Goal: Navigation & Orientation: Find specific page/section

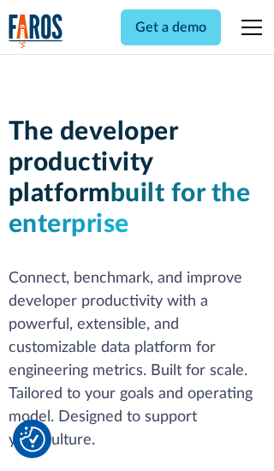
scroll to position [258, 0]
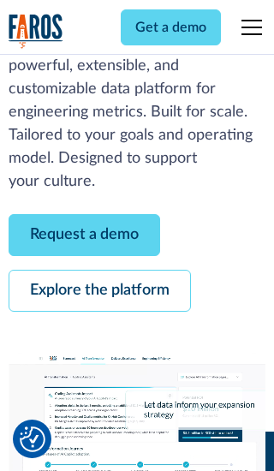
click at [84, 234] on link "Request a demo" at bounding box center [84, 235] width 151 height 42
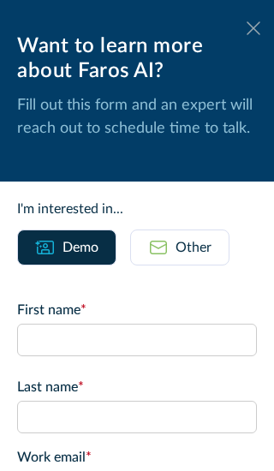
click at [253, 28] on icon at bounding box center [253, 27] width 14 height 13
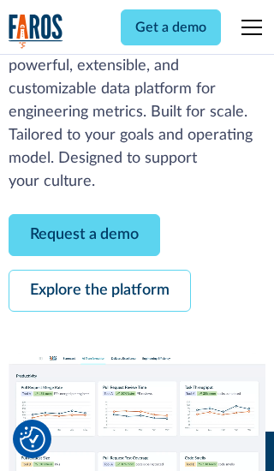
scroll to position [314, 0]
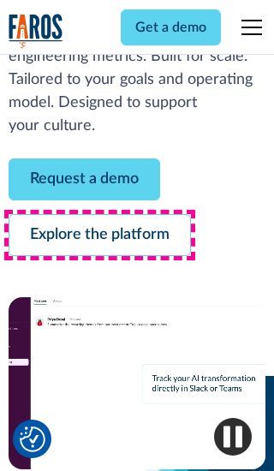
click at [99, 234] on link "Explore the platform" at bounding box center [100, 235] width 182 height 42
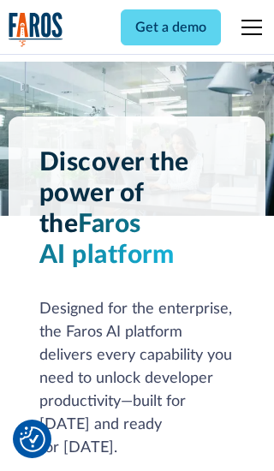
scroll to position [12858, 0]
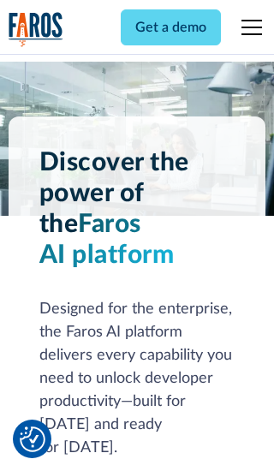
scroll to position [13407, 0]
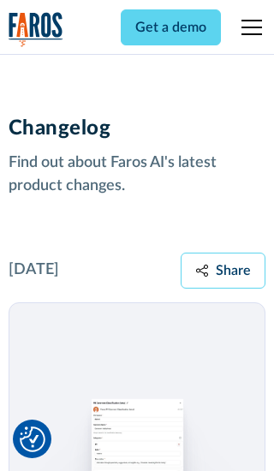
scroll to position [20671, 0]
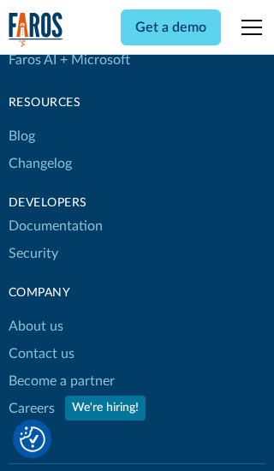
click at [35, 312] on link "About us" at bounding box center [36, 325] width 55 height 27
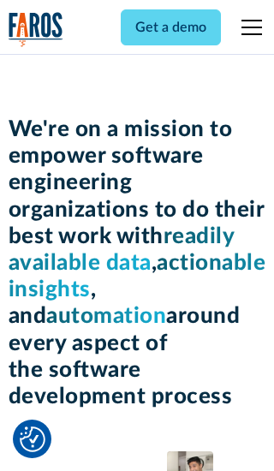
scroll to position [5907, 0]
